Goal: Task Accomplishment & Management: Use online tool/utility

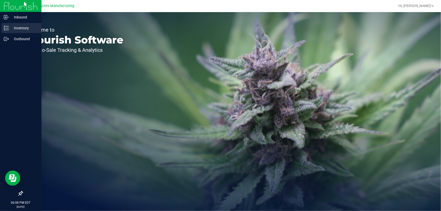
click at [5, 26] on icon at bounding box center [6, 28] width 5 height 5
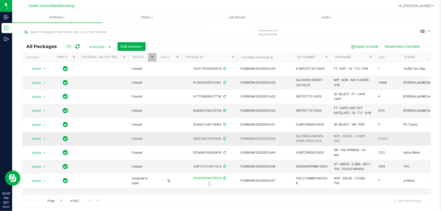
drag, startPoint x: 278, startPoint y: 137, endPoint x: 263, endPoint y: 138, distance: 14.6
click at [263, 138] on span "FLSRWGM-20250925-650" at bounding box center [264, 138] width 49 height 5
copy span "925-650"
drag, startPoint x: 184, startPoint y: 37, endPoint x: 193, endPoint y: 28, distance: 12.9
click at [185, 36] on div at bounding box center [114, 34] width 185 height 12
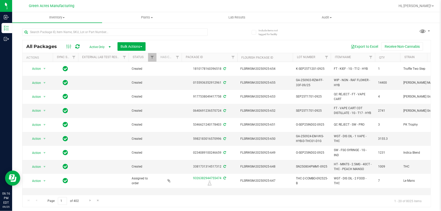
click at [193, 28] on div at bounding box center [124, 32] width 204 height 16
click at [193, 28] on input "text" at bounding box center [114, 32] width 185 height 8
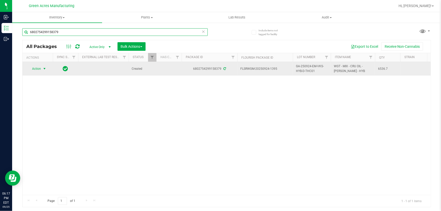
type input "6802754299158379"
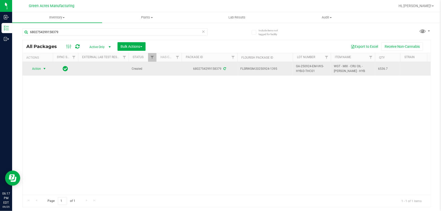
click at [45, 70] on span "select" at bounding box center [44, 69] width 4 height 4
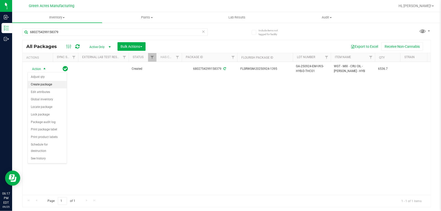
click at [48, 84] on li "Create package" at bounding box center [47, 85] width 39 height 8
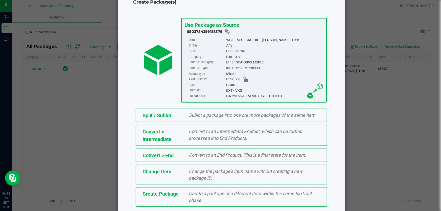
scroll to position [35, 0]
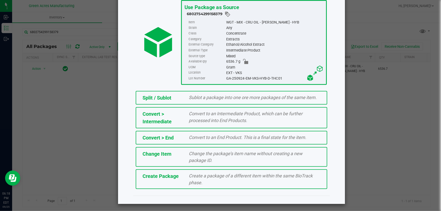
click at [178, 170] on div "Create Package Create a package of a different item within the same BioTrack ph…" at bounding box center [231, 179] width 191 height 20
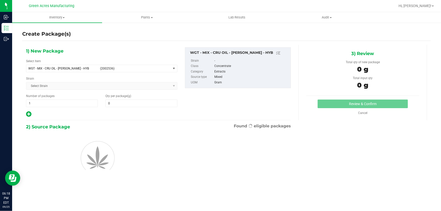
type input "0.0000"
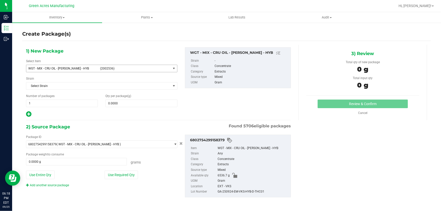
click at [171, 68] on span "select" at bounding box center [174, 68] width 6 height 7
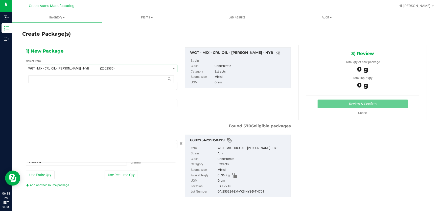
scroll to position [116206, 0]
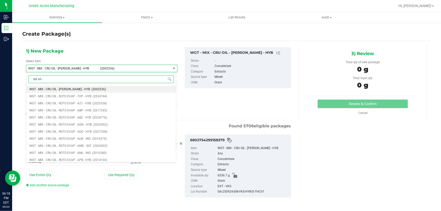
type input "dis oil - 1"
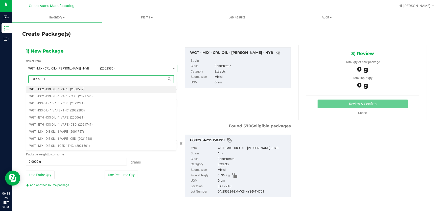
scroll to position [0, 0]
click at [72, 111] on span "(2022280)" at bounding box center [77, 111] width 14 height 4
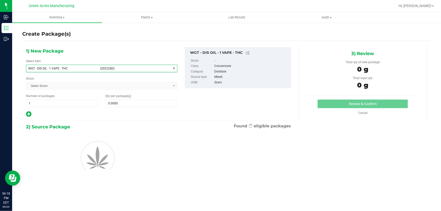
type input "0.0000"
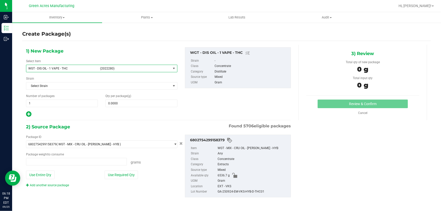
type input "0.0000 g"
click at [154, 101] on span at bounding box center [141, 103] width 72 height 8
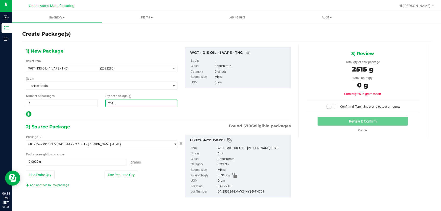
type input "2515.9"
type input "2,515.9000"
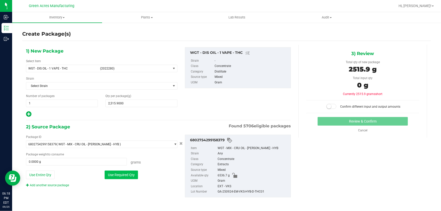
click at [119, 176] on button "Use Required Qty" at bounding box center [121, 174] width 33 height 9
type input "2515.9000 g"
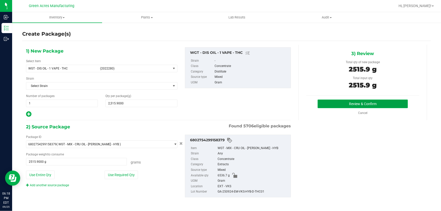
click at [323, 105] on button "Review & Confirm" at bounding box center [362, 103] width 90 height 9
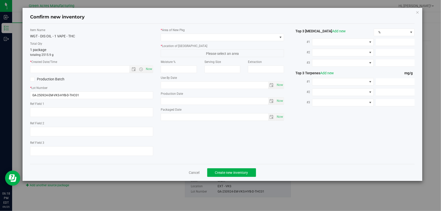
type textarea "[PERSON_NAME]"
click at [110, 99] on div "Item Name WGT - DIS OIL - 1 VAPE - THC Total Qty 1 package totaling 2515.9 g * …" at bounding box center [91, 94] width 131 height 132
click at [112, 98] on input "GA-250924-EM-VKS-HYB-D-THC01" at bounding box center [91, 95] width 123 height 8
type input "GA-250924-EM-VKS-HYB-D-THC01-D1H"
click at [284, 33] on div "* Area of [GEOGRAPHIC_DATA] * Location of [GEOGRAPHIC_DATA] Please select an ar…" at bounding box center [222, 75] width 131 height 95
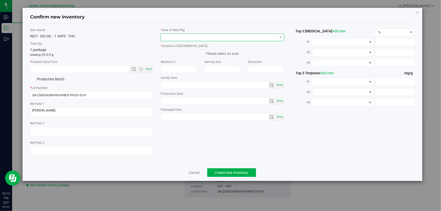
click at [274, 37] on span at bounding box center [219, 37] width 116 height 7
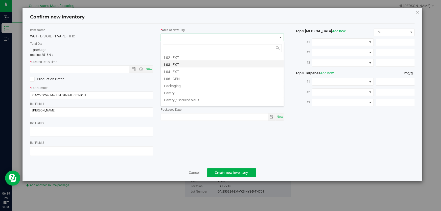
scroll to position [115, 0]
click at [198, 56] on li "L03 - EXT" at bounding box center [222, 56] width 123 height 7
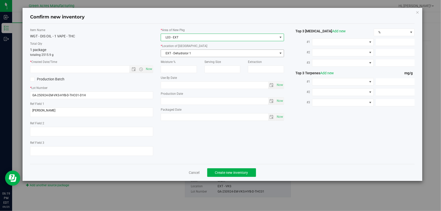
click at [206, 50] on span "EXT - Dehydrator 1" at bounding box center [219, 53] width 116 height 7
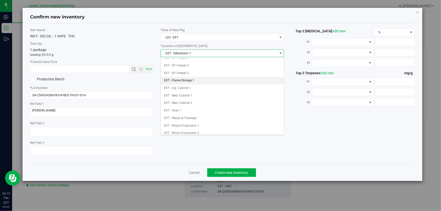
scroll to position [23, 0]
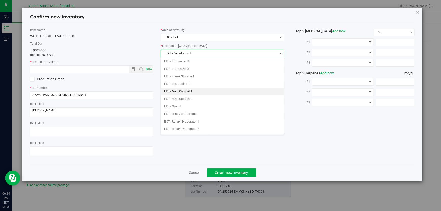
click at [203, 89] on li "EXT - Med. Cabinet 1" at bounding box center [222, 92] width 123 height 8
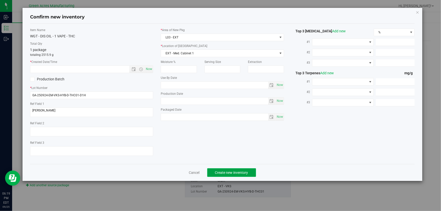
click at [243, 171] on span "Create new inventory" at bounding box center [231, 172] width 33 height 4
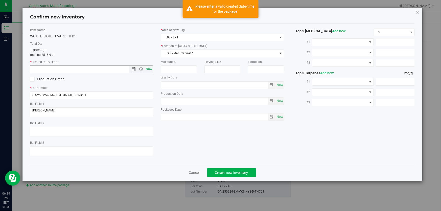
click at [150, 68] on span "Now" at bounding box center [149, 68] width 9 height 7
type input "[DATE] 6:19 PM"
click at [227, 171] on span "Create new inventory" at bounding box center [231, 172] width 33 height 4
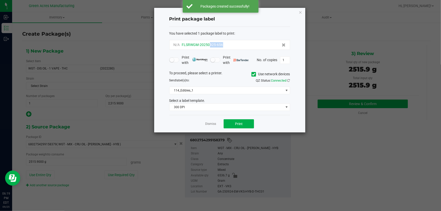
drag, startPoint x: 235, startPoint y: 44, endPoint x: 209, endPoint y: 47, distance: 25.9
click at [209, 47] on div "N/A FLSRWGM-20250925-656" at bounding box center [229, 44] width 112 height 5
copy span "925-656"
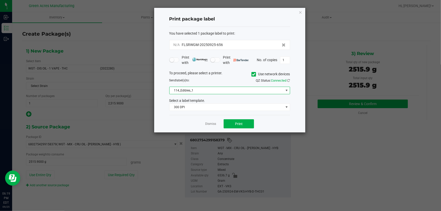
click at [232, 92] on span "114_Edibles_1" at bounding box center [226, 90] width 114 height 7
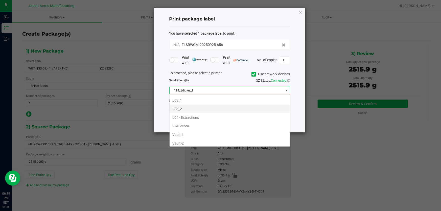
scroll to position [184, 0]
click at [205, 112] on li "L04 - Extractions" at bounding box center [229, 113] width 120 height 9
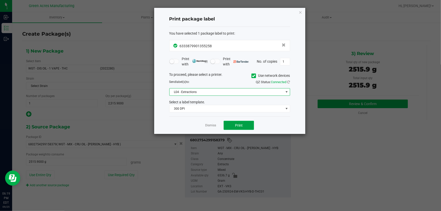
click at [248, 126] on button "Print" at bounding box center [238, 125] width 30 height 9
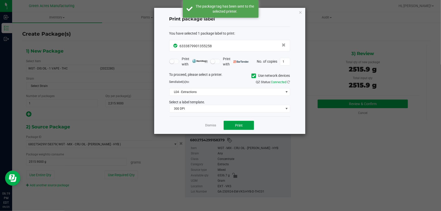
click at [248, 126] on button "Print" at bounding box center [238, 125] width 30 height 9
